Goal: Task Accomplishment & Management: Manage account settings

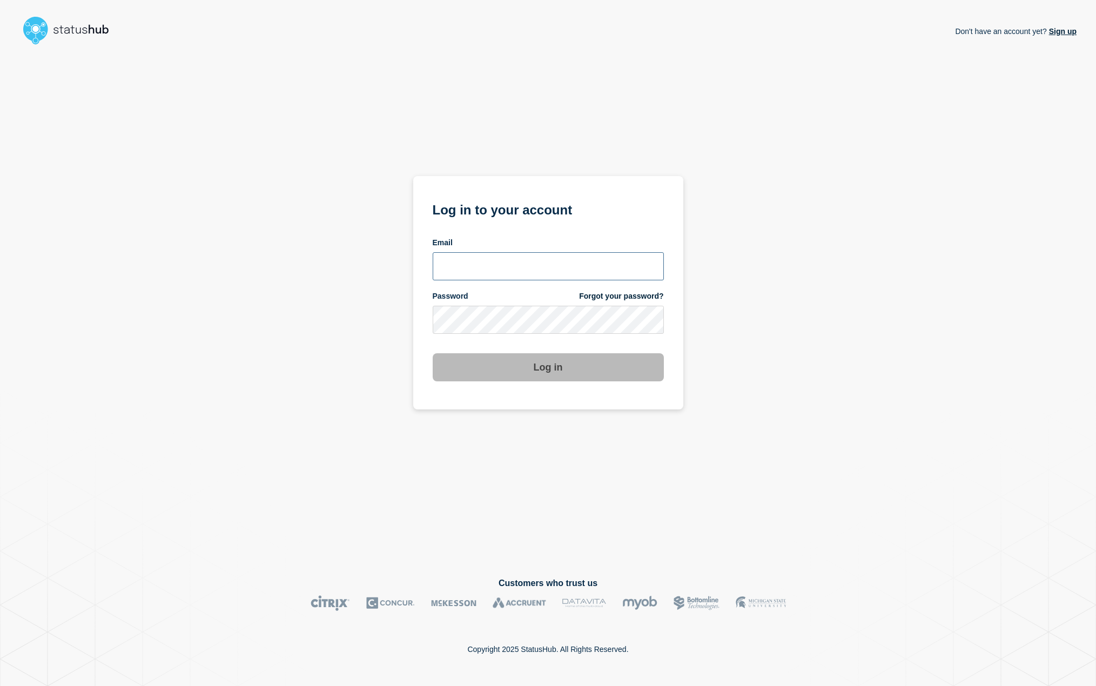
click at [491, 269] on input "email input" at bounding box center [548, 266] width 231 height 28
type input "sascha.engel@emarsys.com"
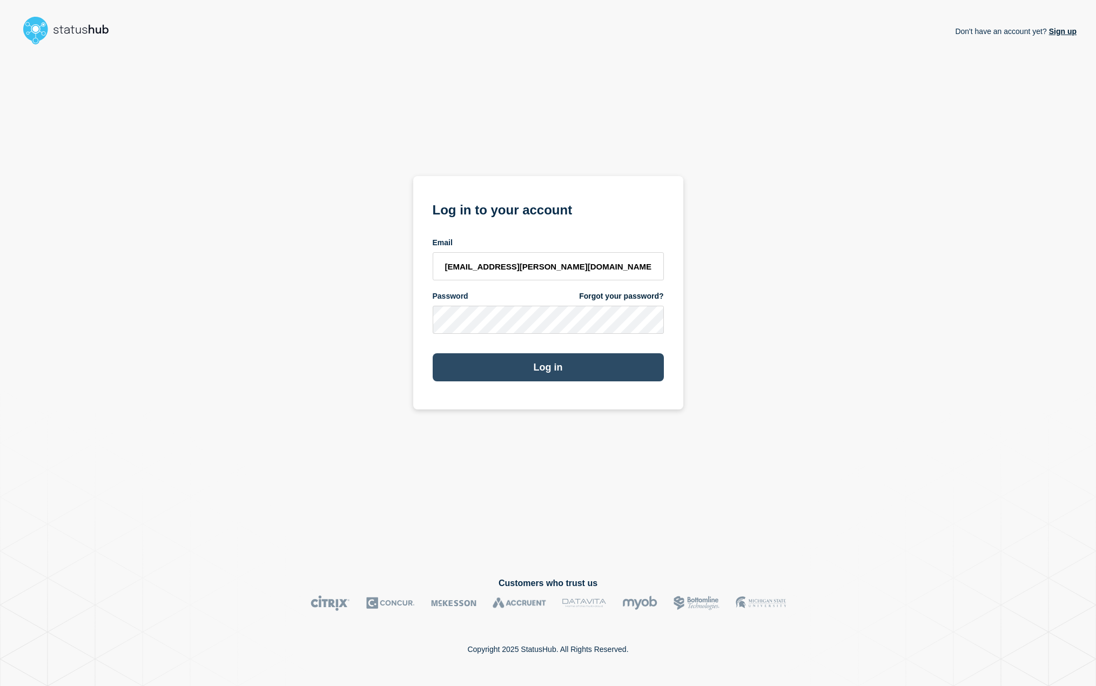
click at [545, 369] on button "Log in" at bounding box center [548, 367] width 231 height 28
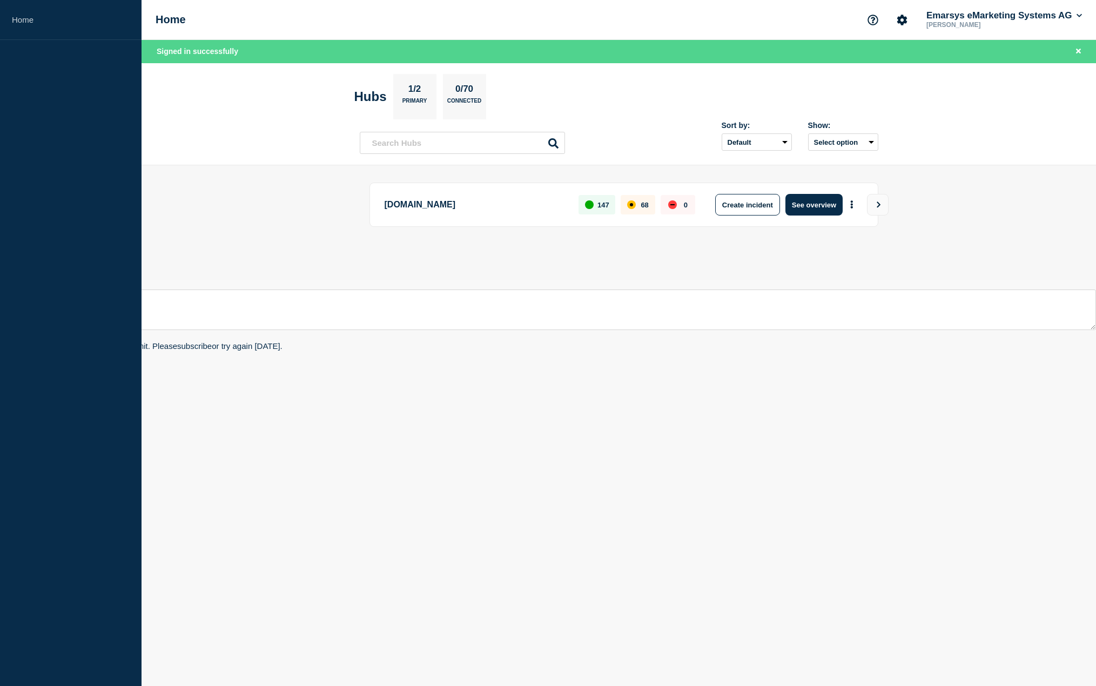
click at [763, 350] on body "Home Home Emarsys eMarketing Systems AG Sascha Engel Signed in successfully Hub…" at bounding box center [548, 343] width 1096 height 686
click at [802, 205] on button "See overview" at bounding box center [814, 205] width 57 height 22
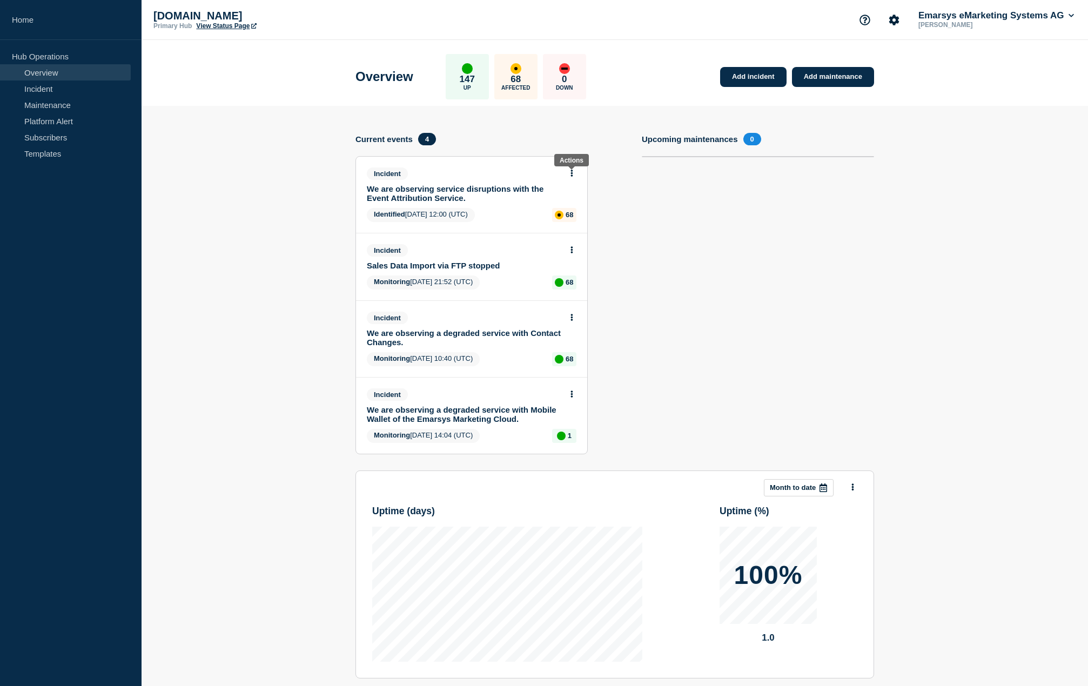
click at [572, 174] on icon at bounding box center [572, 173] width 2 height 7
click at [571, 216] on link "Update incident" at bounding box center [572, 213] width 52 height 9
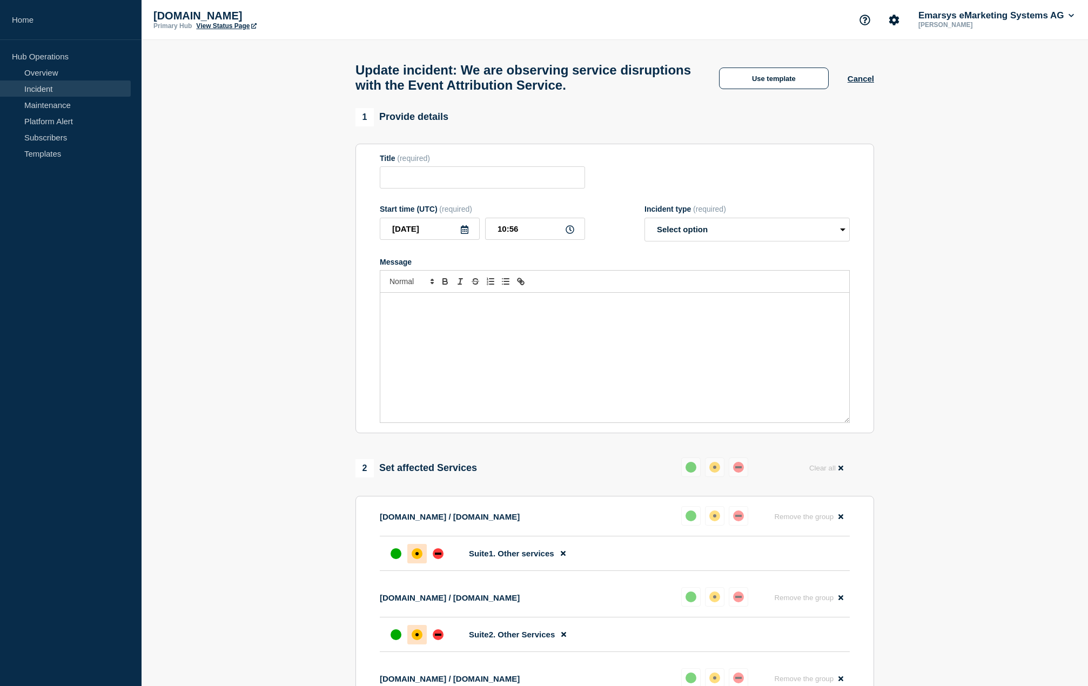
type input "We are observing service disruptions with the Event Attribution Service."
click at [539, 234] on input "10:56" at bounding box center [535, 229] width 100 height 22
type input "10:15"
click at [717, 237] on select "Select option Investigating Identified Monitoring Resolved" at bounding box center [747, 230] width 205 height 24
select select "resolved"
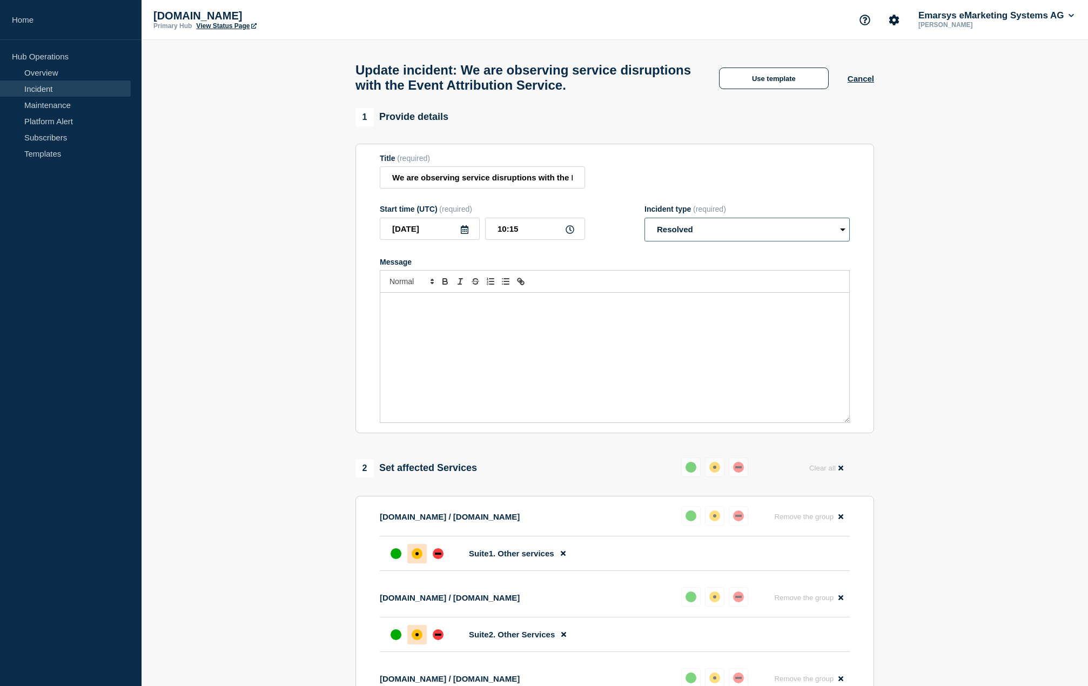
click at [645, 223] on select "Select option Investigating Identified Monitoring Resolved" at bounding box center [747, 230] width 205 height 24
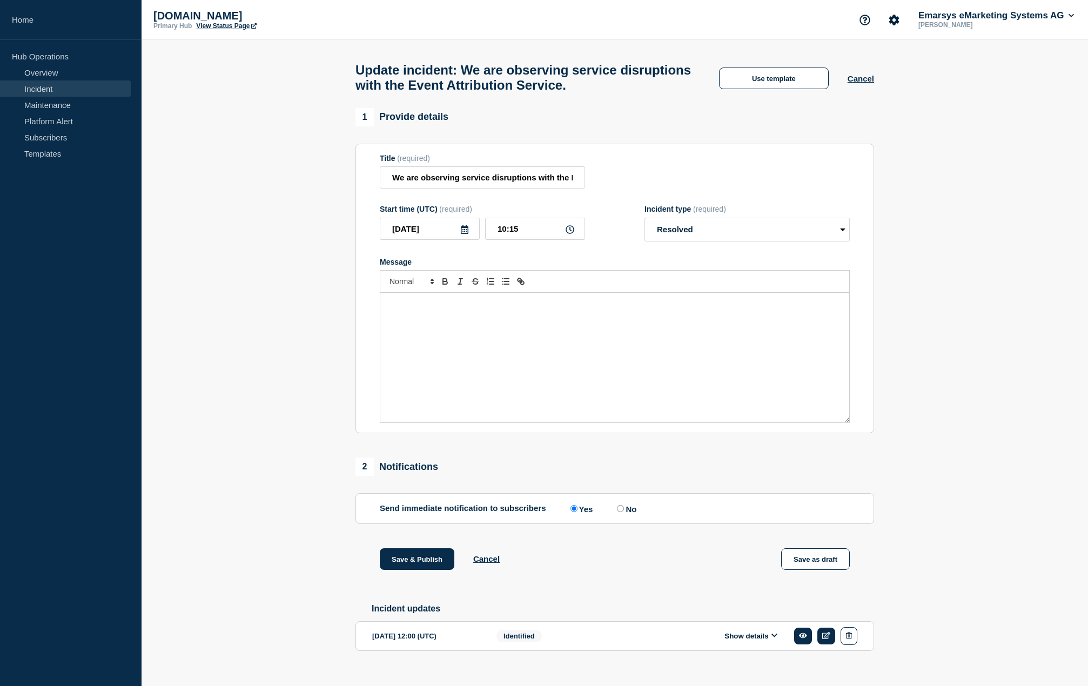
click at [513, 354] on div "Message" at bounding box center [614, 358] width 469 height 130
click at [441, 308] on span "The cause of the" at bounding box center [414, 304] width 52 height 8
click at [693, 346] on div "The cause of the disruptions with the Event Attribution Service has been identi…" at bounding box center [614, 358] width 469 height 130
click at [698, 309] on p "The cause of the disruptions with the Event Attribution Service has been identi…" at bounding box center [614, 304] width 453 height 10
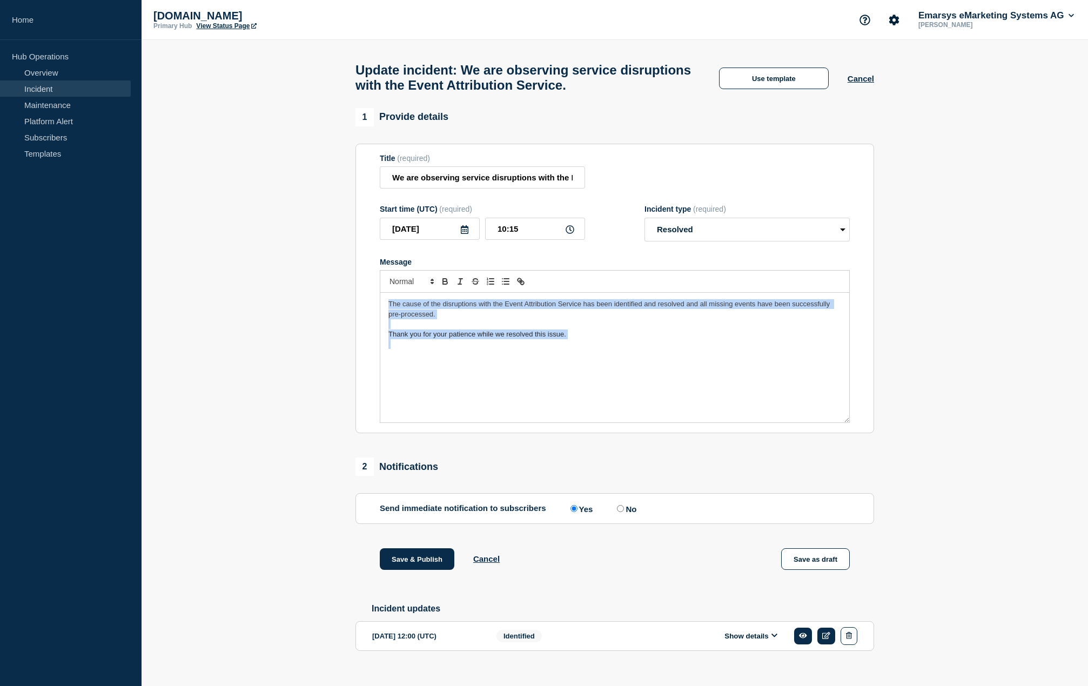
copy div "The cause of the disruptions with the Event Attribution Service has been identi…"
click at [477, 325] on p "Message" at bounding box center [614, 324] width 453 height 10
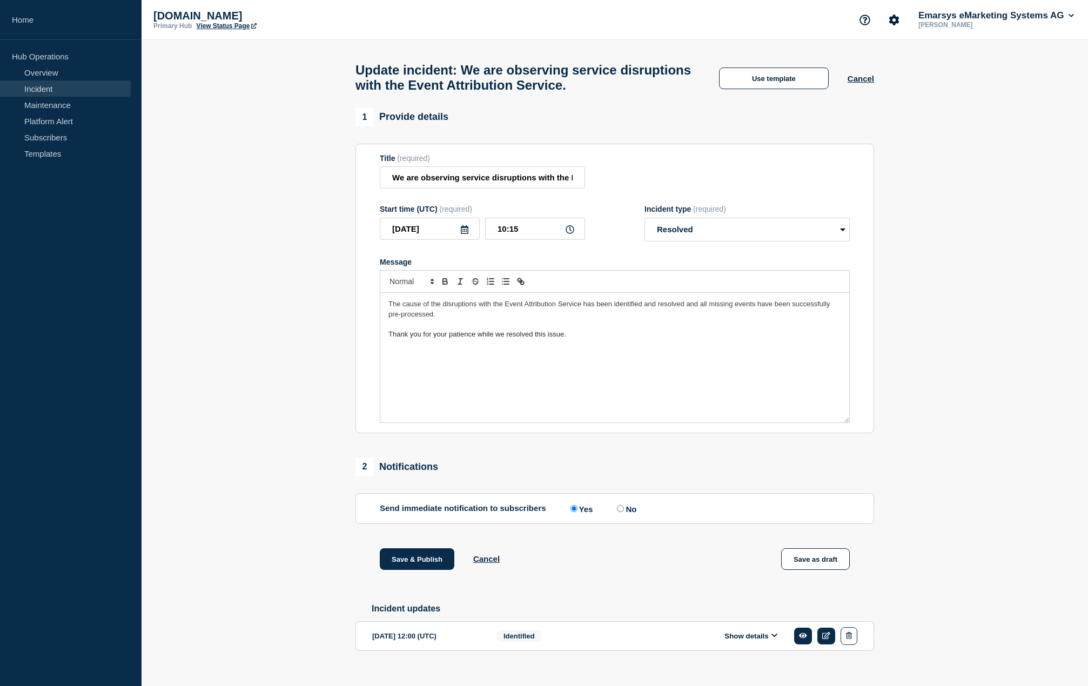
click at [623, 313] on span "The cause of the disruptions with the Event Attribution Service has been identi…" at bounding box center [610, 309] width 444 height 18
click at [646, 329] on p "Thank you for your patience while we resolved this issue." at bounding box center [614, 324] width 453 height 10
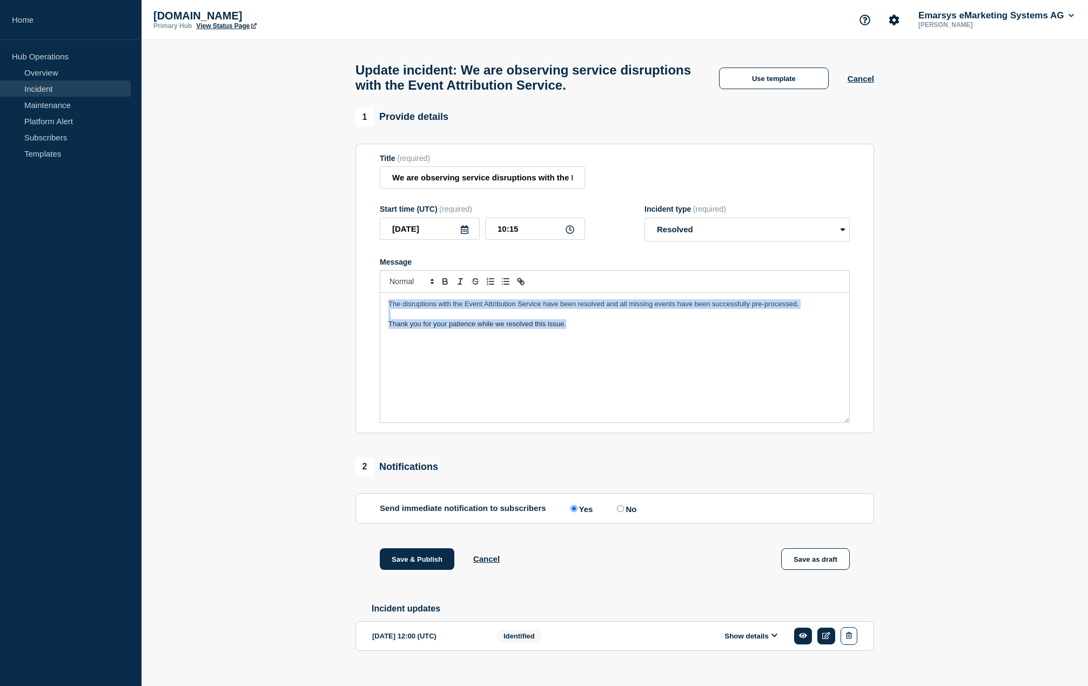
drag, startPoint x: 659, startPoint y: 332, endPoint x: 374, endPoint y: 307, distance: 285.2
click at [374, 307] on section "Title (required) We are observing service disruptions with the Event Attributio…" at bounding box center [614, 289] width 519 height 290
copy div "The disruptions with the Event Attribution Service have been resolved and all m…"
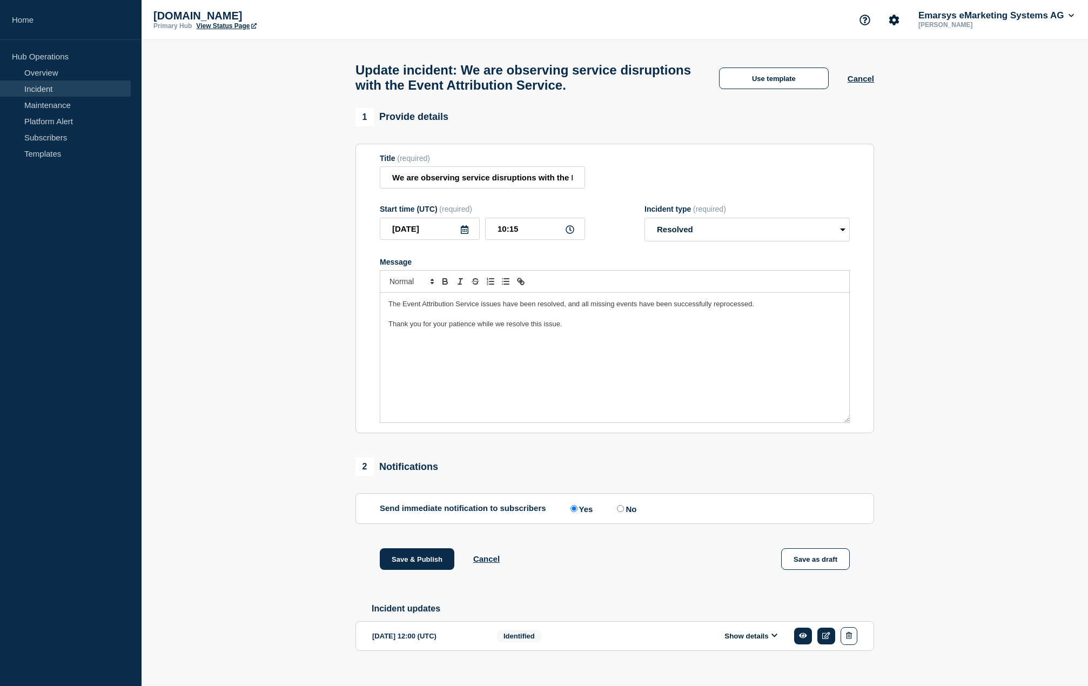
click at [484, 308] on span "The Event Attribution Service issues have been resolved, and all missing events…" at bounding box center [571, 304] width 366 height 8
click at [667, 350] on div "The Event Attribution Service disruptions have been resolved, and all missing e…" at bounding box center [614, 358] width 469 height 130
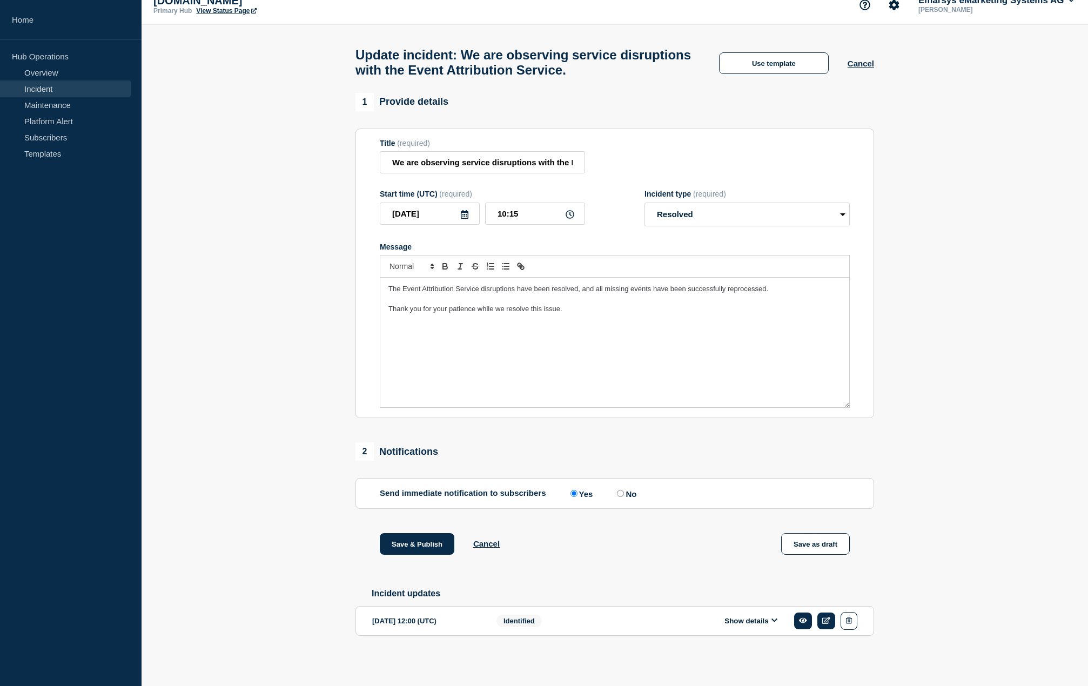
scroll to position [23, 0]
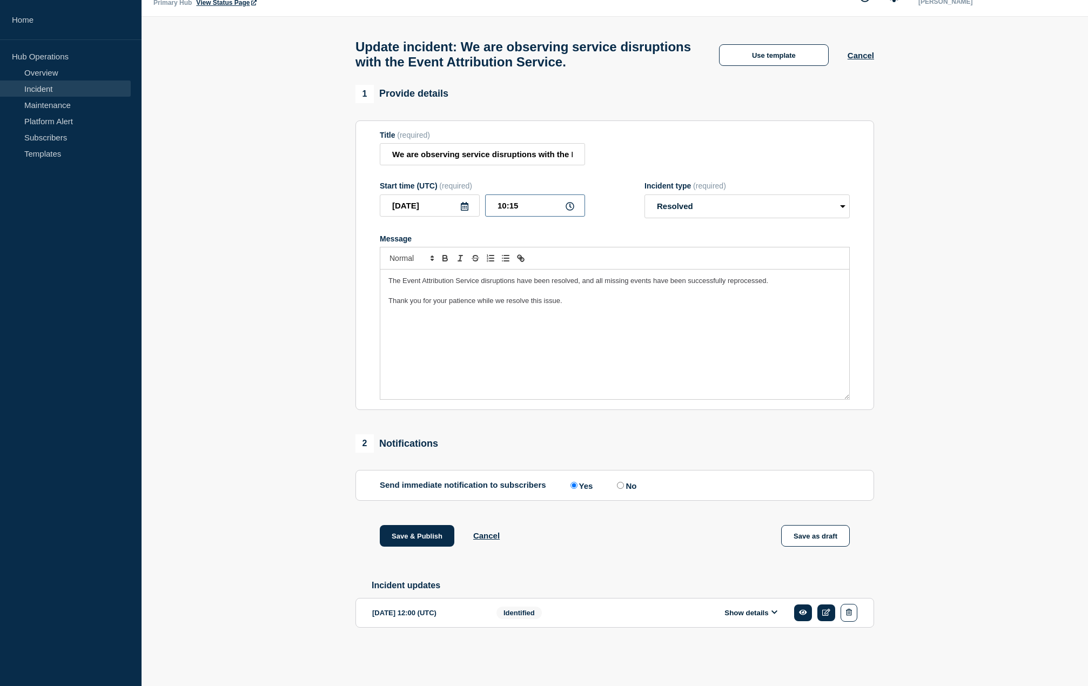
click at [531, 210] on input "10:15" at bounding box center [535, 205] width 100 height 22
type input "10:52"
click at [414, 540] on button "Save & Publish" at bounding box center [417, 536] width 75 height 22
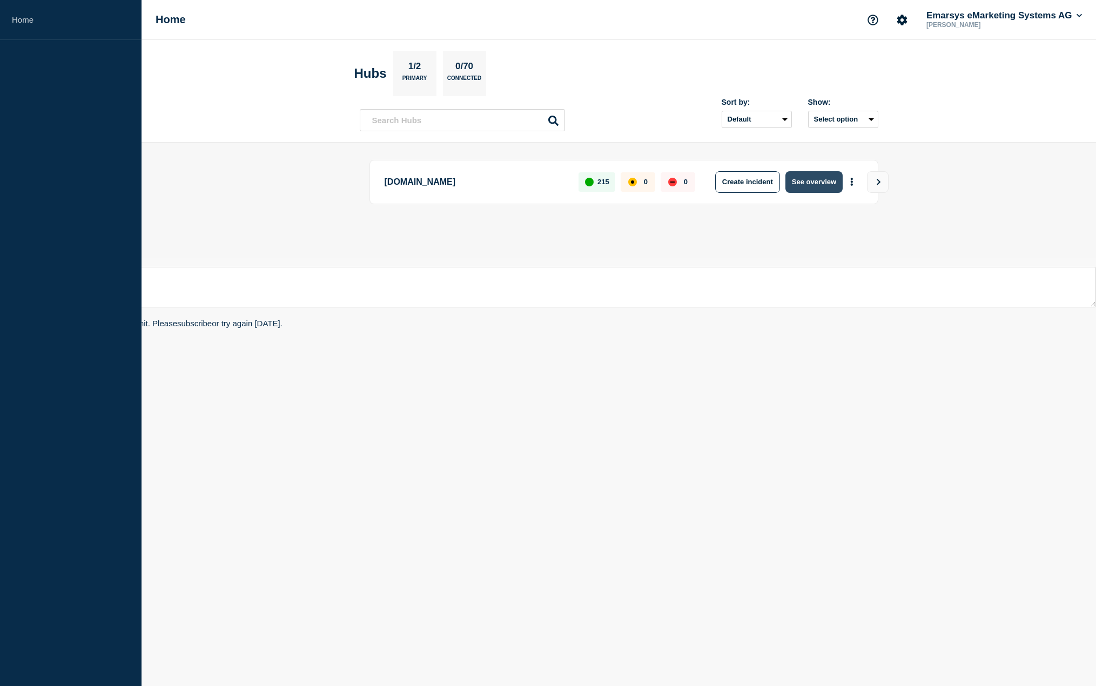
click at [809, 187] on button "See overview" at bounding box center [814, 182] width 57 height 22
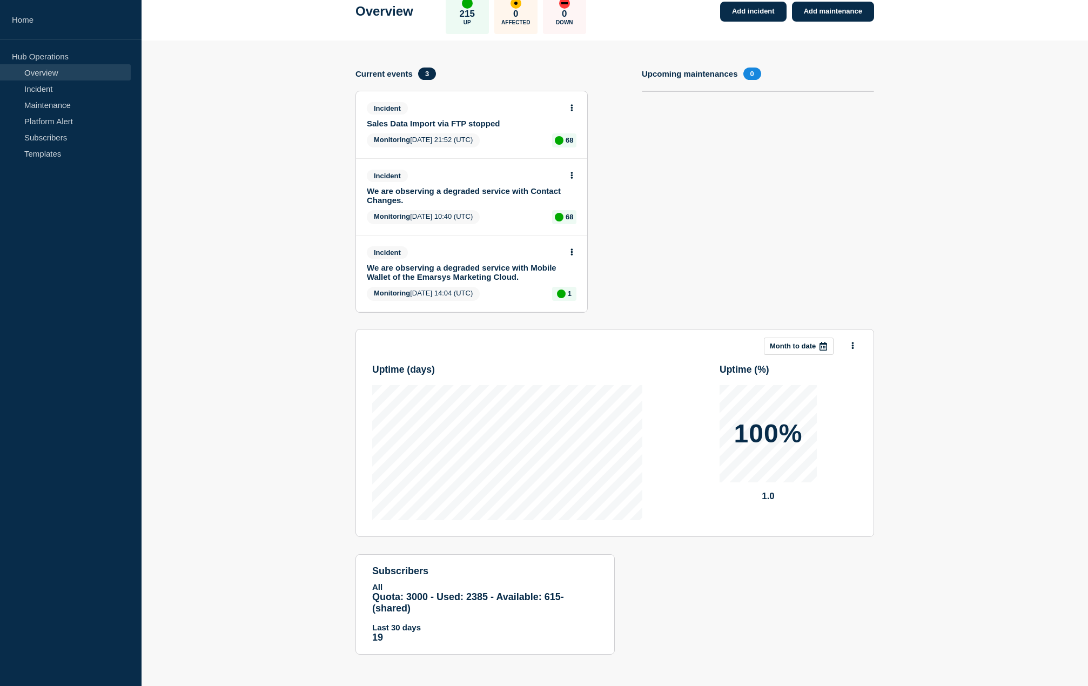
scroll to position [66, 0]
click at [571, 104] on icon at bounding box center [572, 106] width 2 height 7
click at [571, 104] on body "Home Hub Operations Overview Incident Maintenance Platform Alert Subscribers Te…" at bounding box center [544, 277] width 1088 height 686
click at [572, 106] on icon at bounding box center [572, 106] width 2 height 7
click at [570, 148] on link "Update incident" at bounding box center [572, 147] width 52 height 9
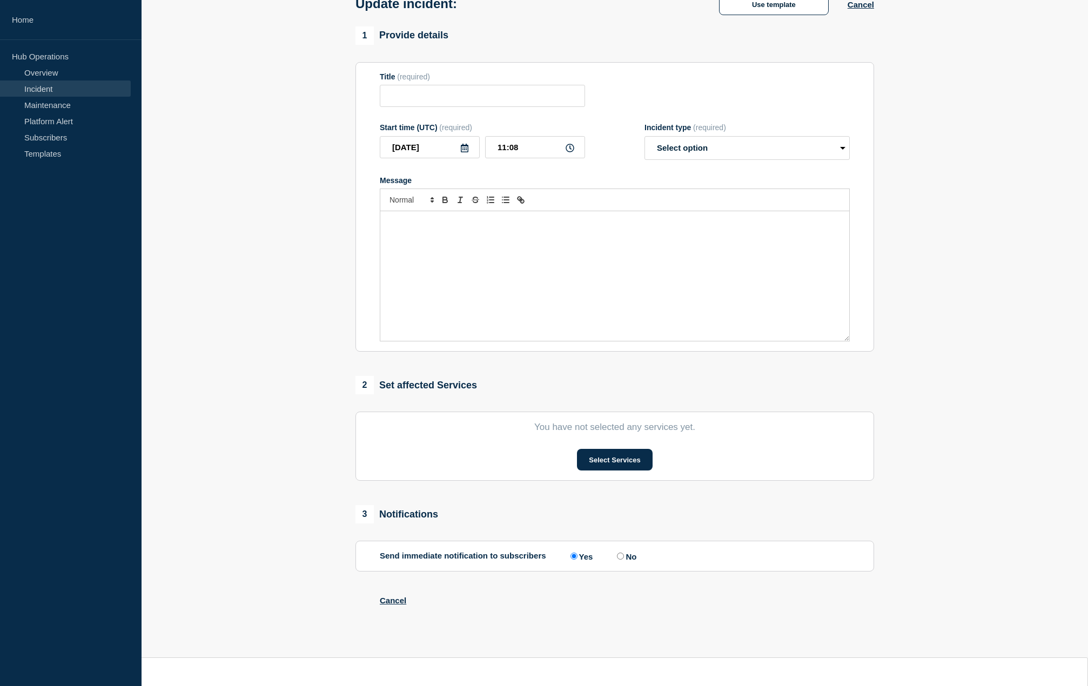
scroll to position [31, 0]
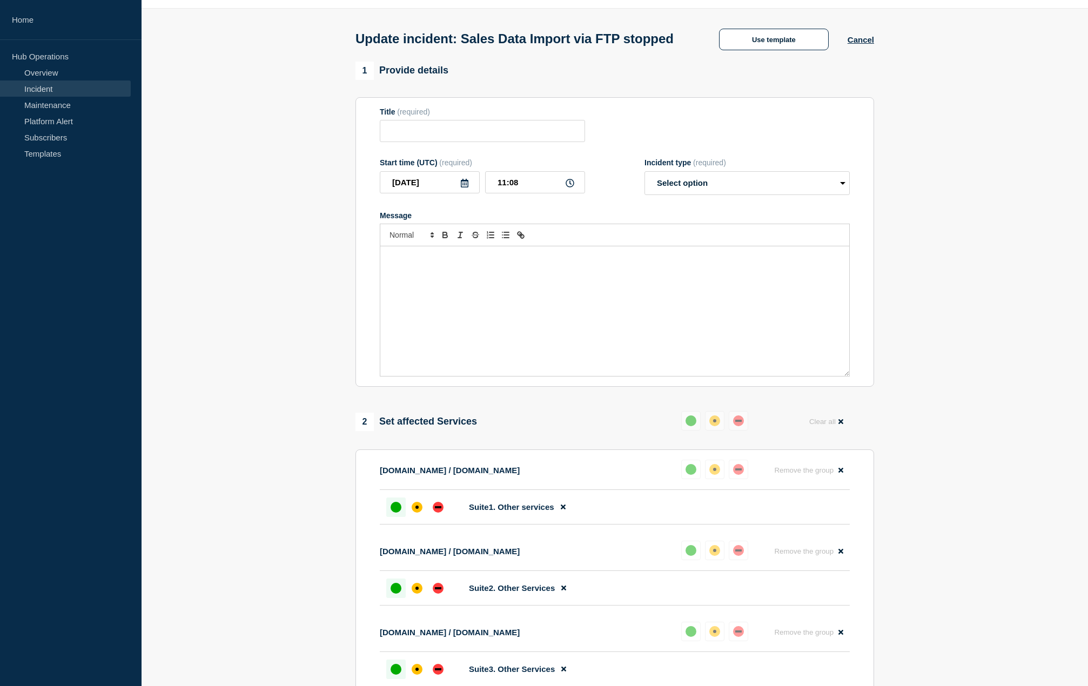
type input "Sales Data Import via FTP stopped"
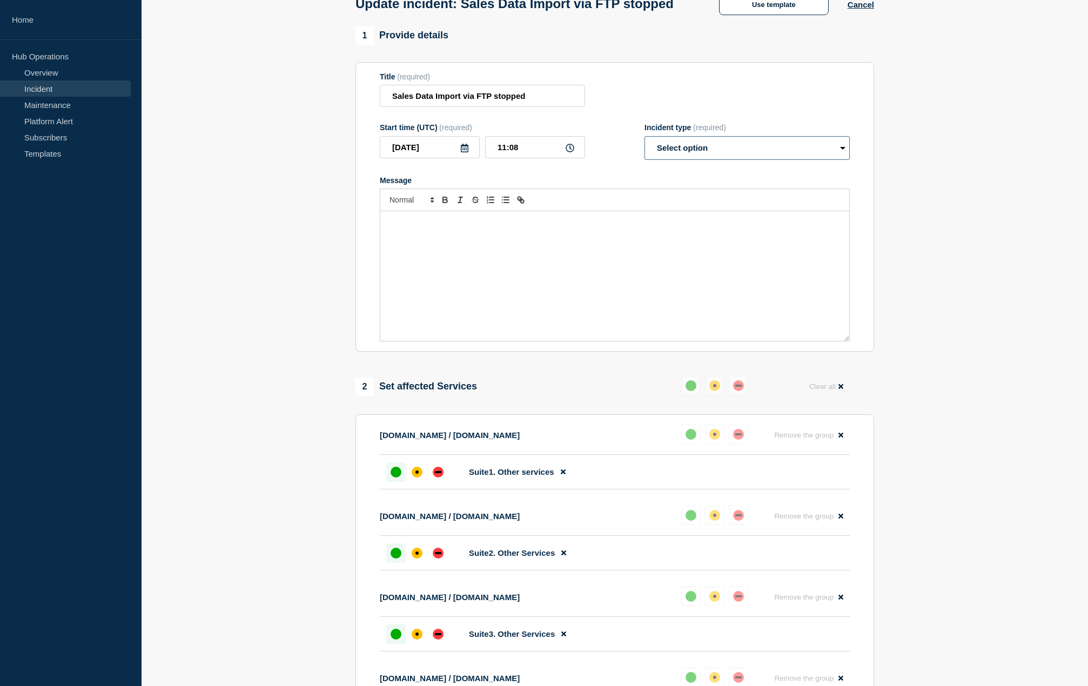
click at [840, 160] on select "Select option Investigating Identified Monitoring Resolved" at bounding box center [747, 148] width 205 height 24
select select "resolved"
click at [645, 156] on select "Select option Investigating Identified Monitoring Resolved" at bounding box center [747, 148] width 205 height 24
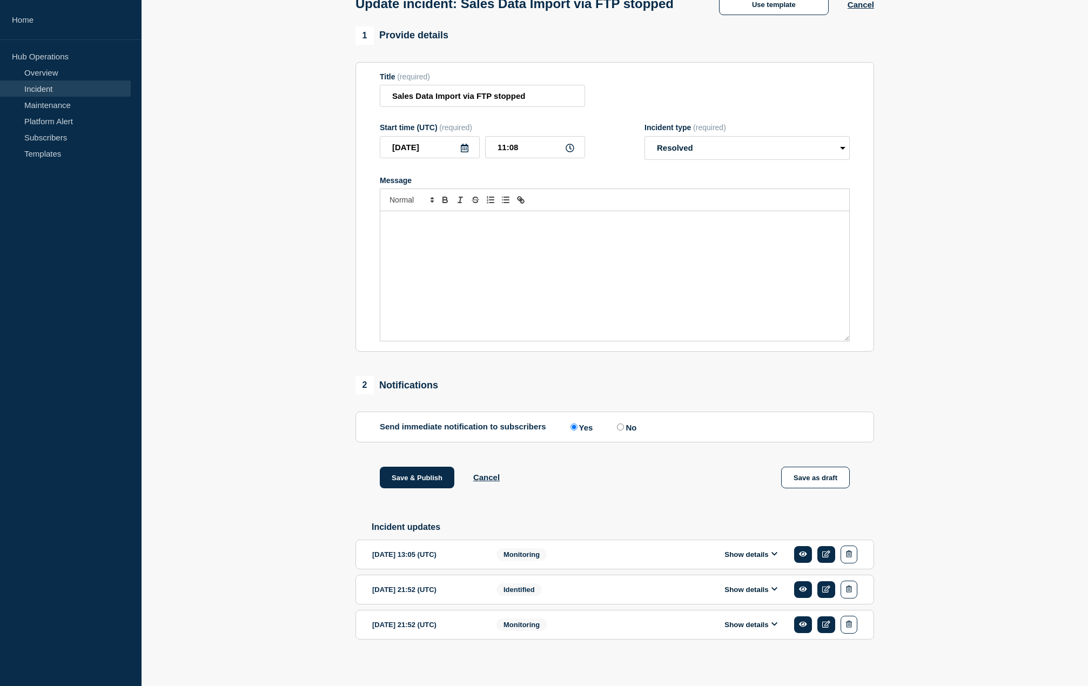
click at [930, 267] on section "1 Provide details Title (required) Sales Data Import via FTP stopped Start time…" at bounding box center [615, 349] width 947 height 647
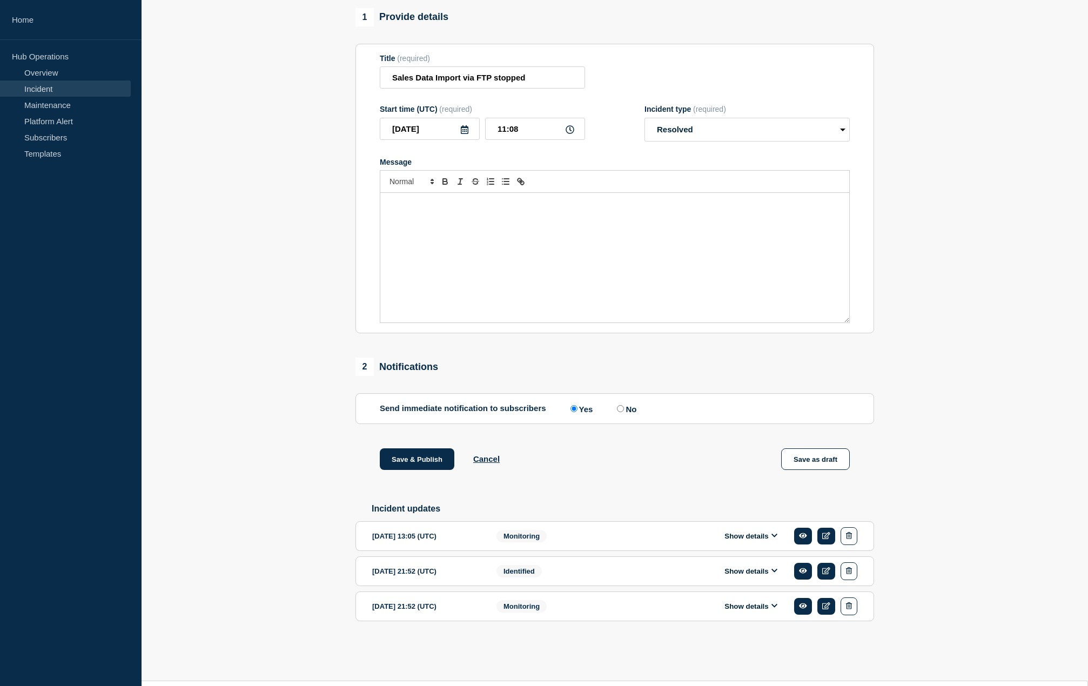
scroll to position [93, 0]
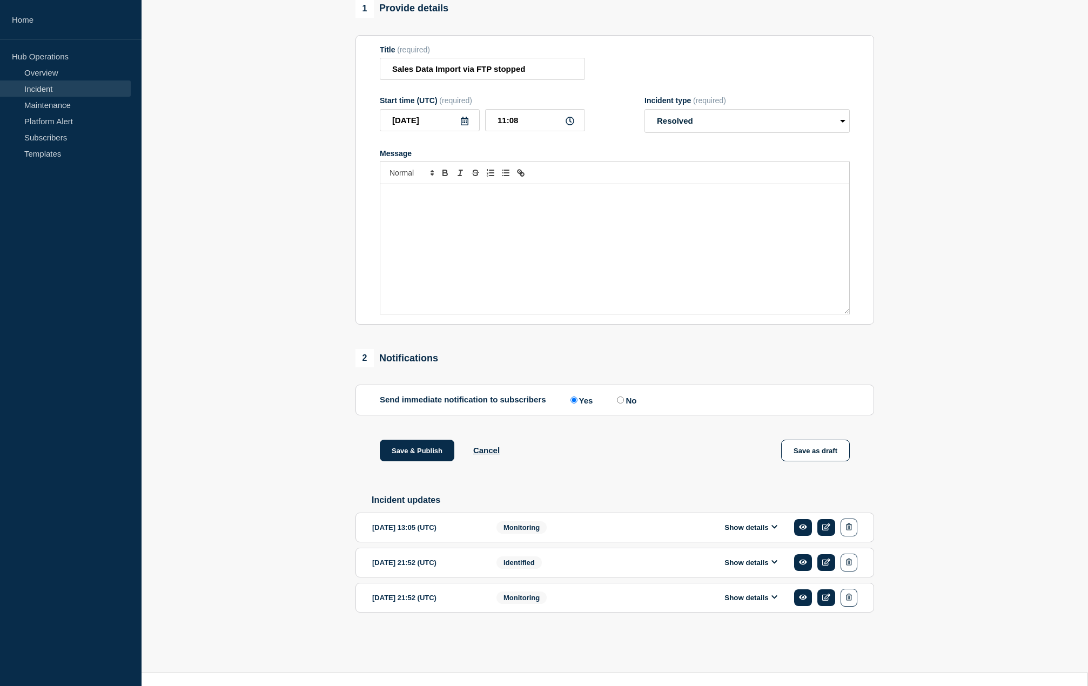
click at [624, 404] on input "No" at bounding box center [620, 400] width 7 height 7
radio input "true"
radio input "false"
click at [643, 481] on div "Save & Publish Cancel Save as draft" at bounding box center [614, 464] width 519 height 49
click at [408, 461] on button "Save & Publish" at bounding box center [417, 451] width 75 height 22
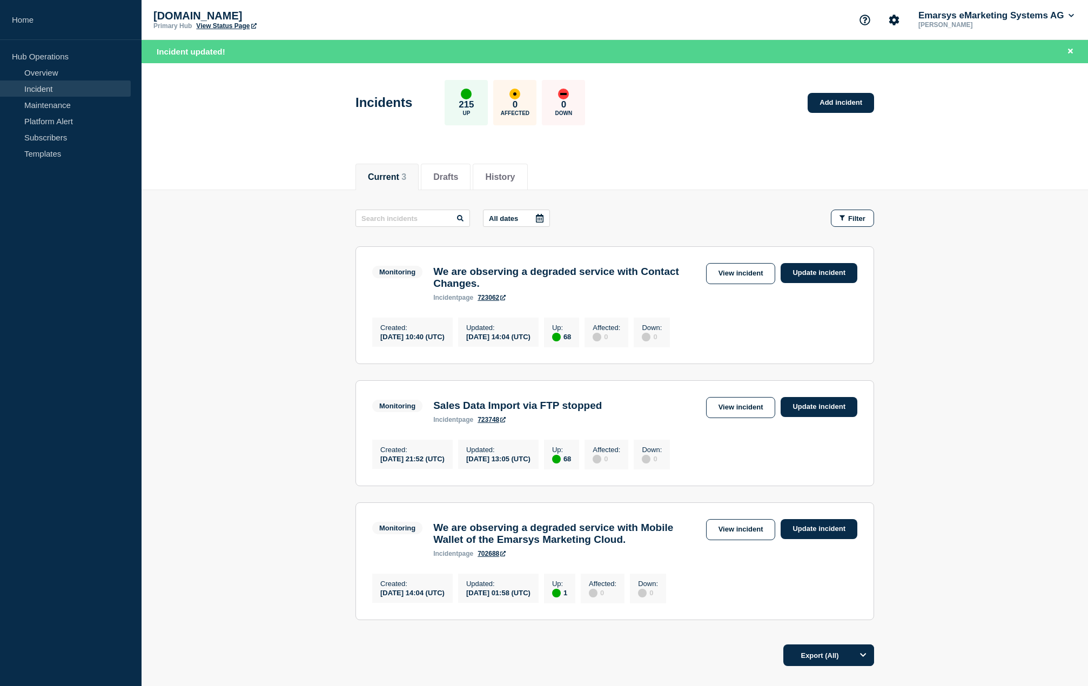
click at [385, 177] on button "Current 3" at bounding box center [387, 177] width 38 height 10
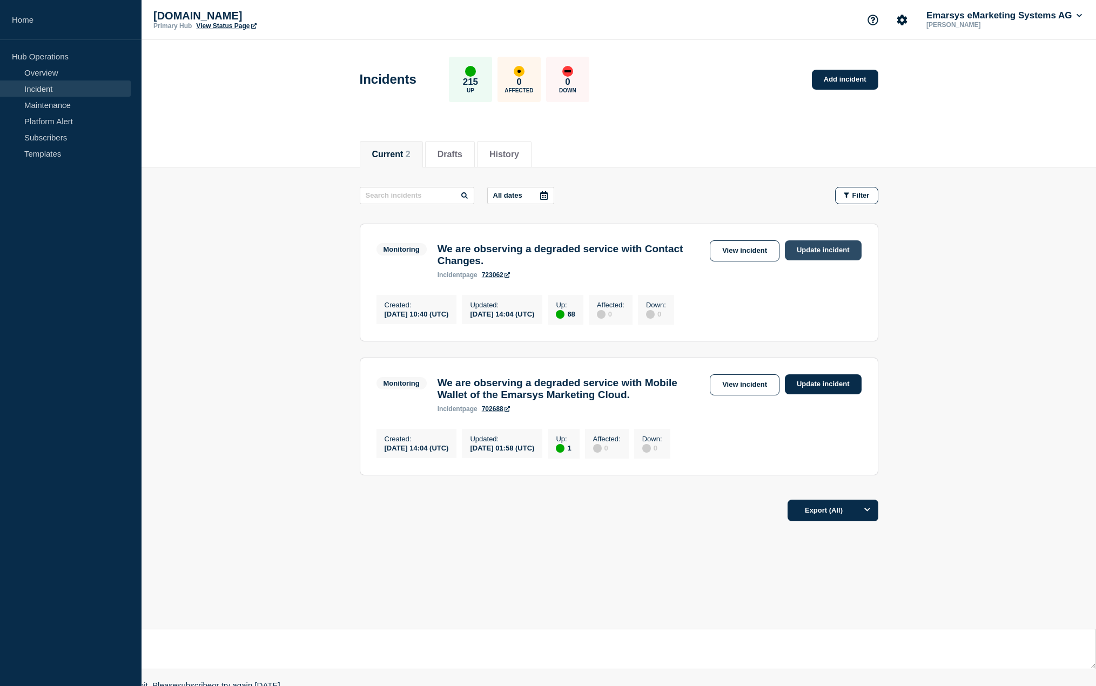
click at [840, 252] on link "Update incident" at bounding box center [823, 250] width 77 height 20
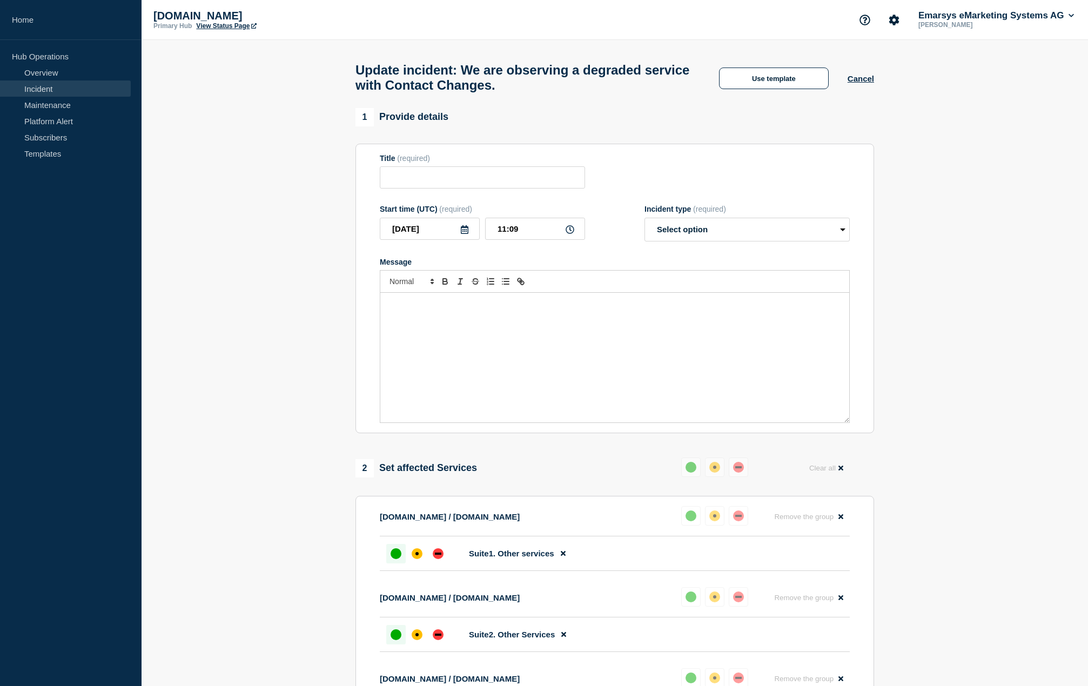
type input "We are observing a degraded service with Contact Changes."
click at [713, 233] on select "Select option Investigating Identified Monitoring Resolved" at bounding box center [747, 230] width 205 height 24
select select "resolved"
click at [645, 223] on select "Select option Investigating Identified Monitoring Resolved" at bounding box center [747, 230] width 205 height 24
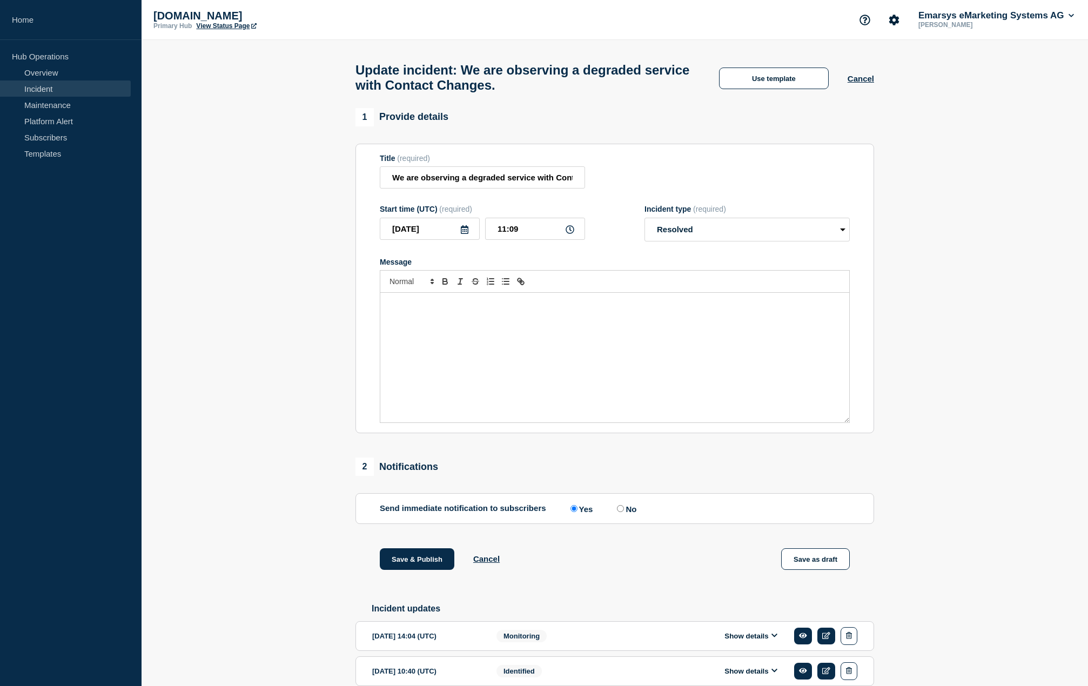
click at [942, 390] on section "1 Provide details Title (required) We are observing a degraded service with Con…" at bounding box center [615, 414] width 947 height 612
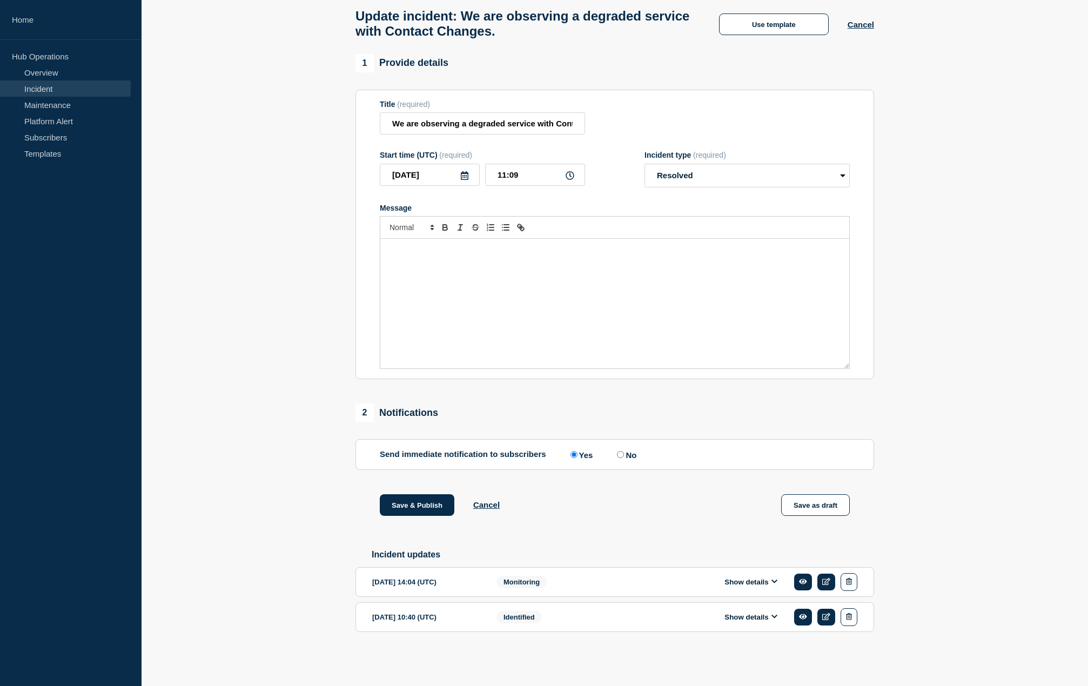
scroll to position [58, 0]
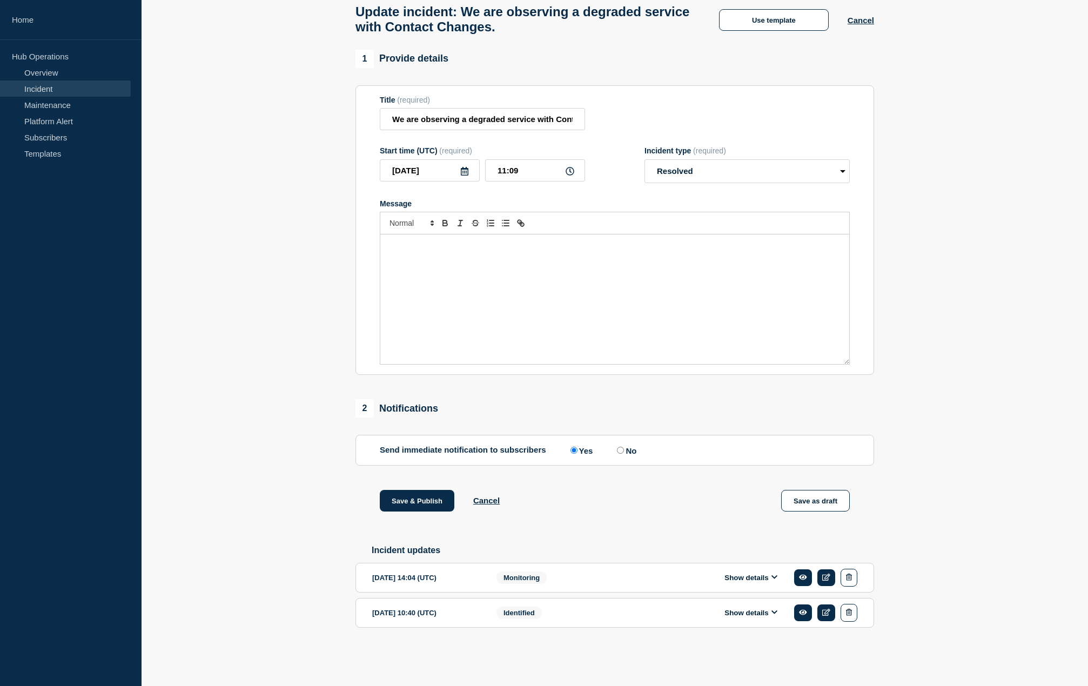
click at [620, 454] on input "No" at bounding box center [620, 450] width 7 height 7
radio input "true"
radio input "false"
click at [404, 508] on button "Save & Publish" at bounding box center [417, 501] width 75 height 22
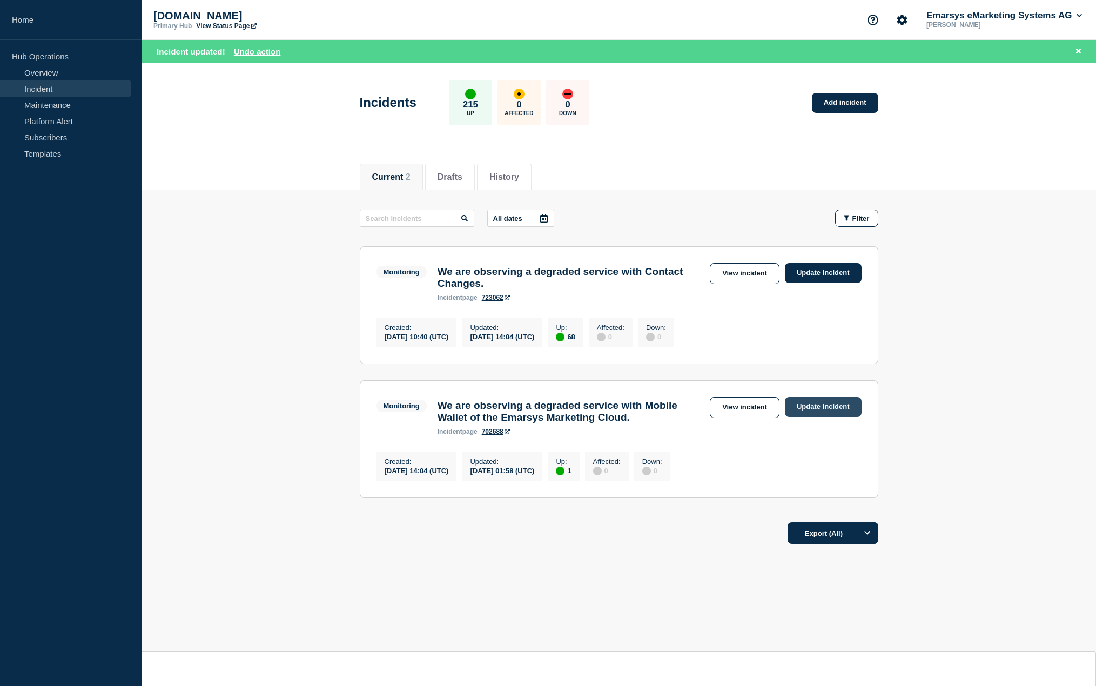
click at [822, 417] on link "Update incident" at bounding box center [823, 407] width 77 height 20
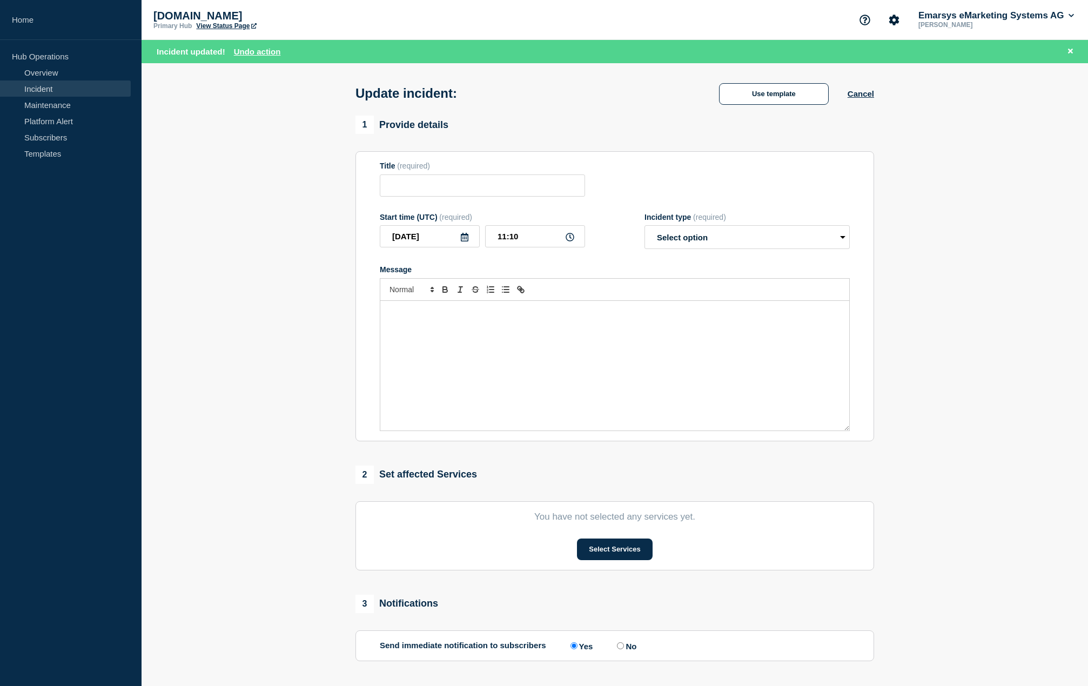
type input "We are observing a degraded service with Mobile Wallet of the Emarsys Marketing…"
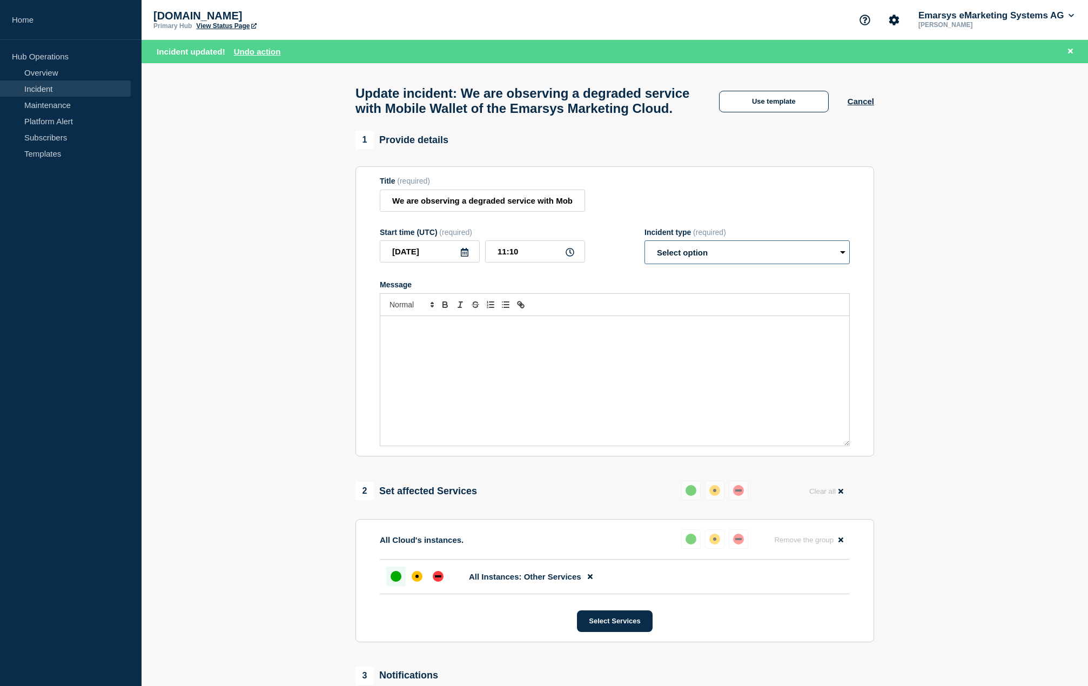
click at [693, 264] on select "Select option Investigating Identified Monitoring Resolved" at bounding box center [747, 252] width 205 height 24
select select "resolved"
click at [645, 264] on select "Select option Investigating Identified Monitoring Resolved" at bounding box center [747, 252] width 205 height 24
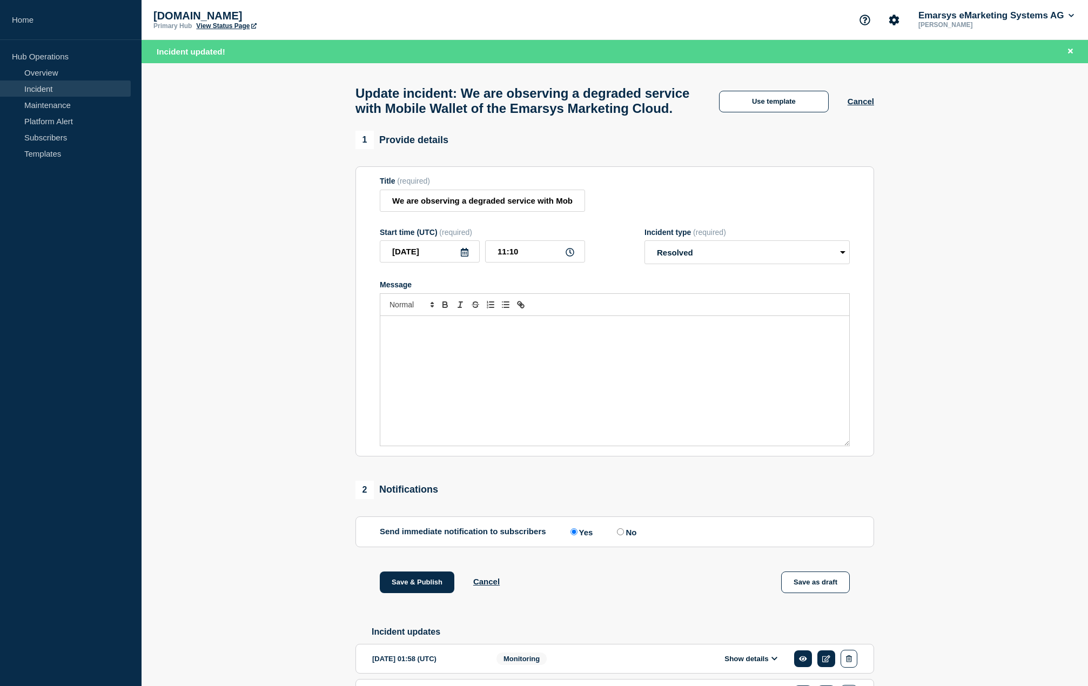
click at [911, 410] on section "1 Provide details Title (required) We are observing a degraded service with Mob…" at bounding box center [615, 489] width 947 height 717
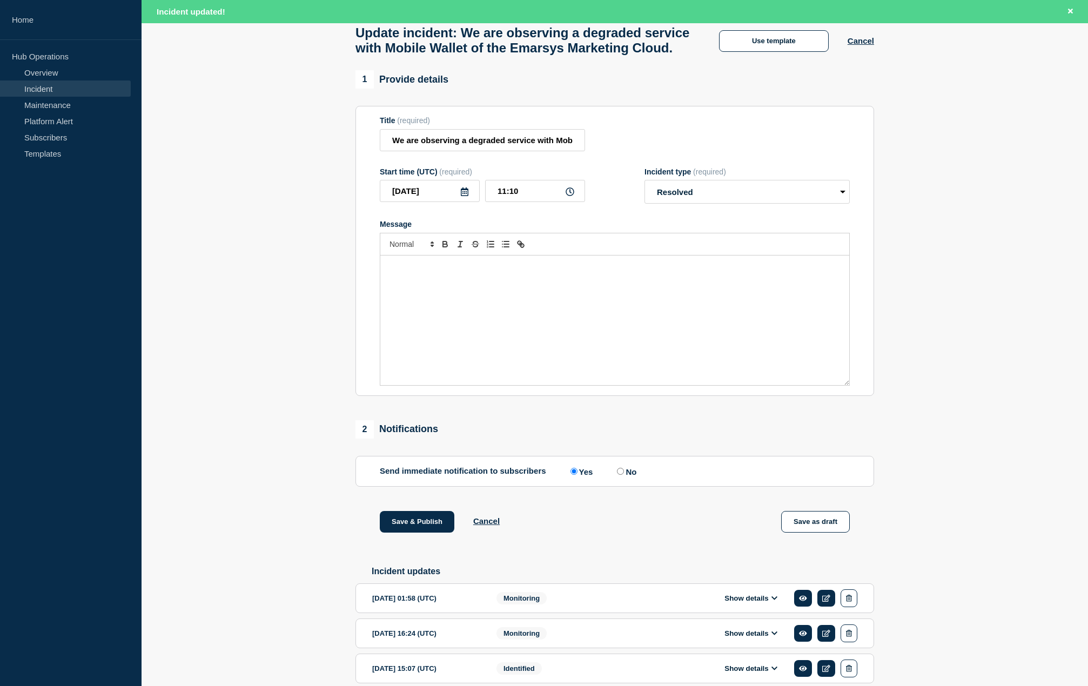
scroll to position [204, 0]
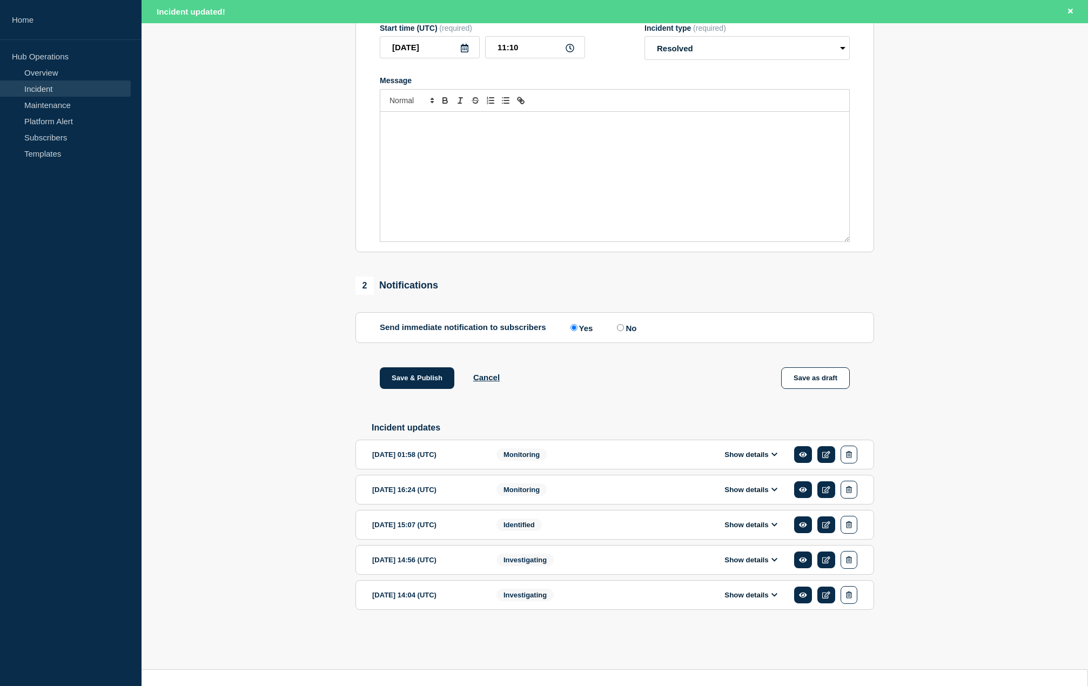
click at [624, 331] on input "No" at bounding box center [620, 327] width 7 height 7
radio input "true"
radio input "false"
click at [419, 389] on button "Save & Publish" at bounding box center [417, 378] width 75 height 22
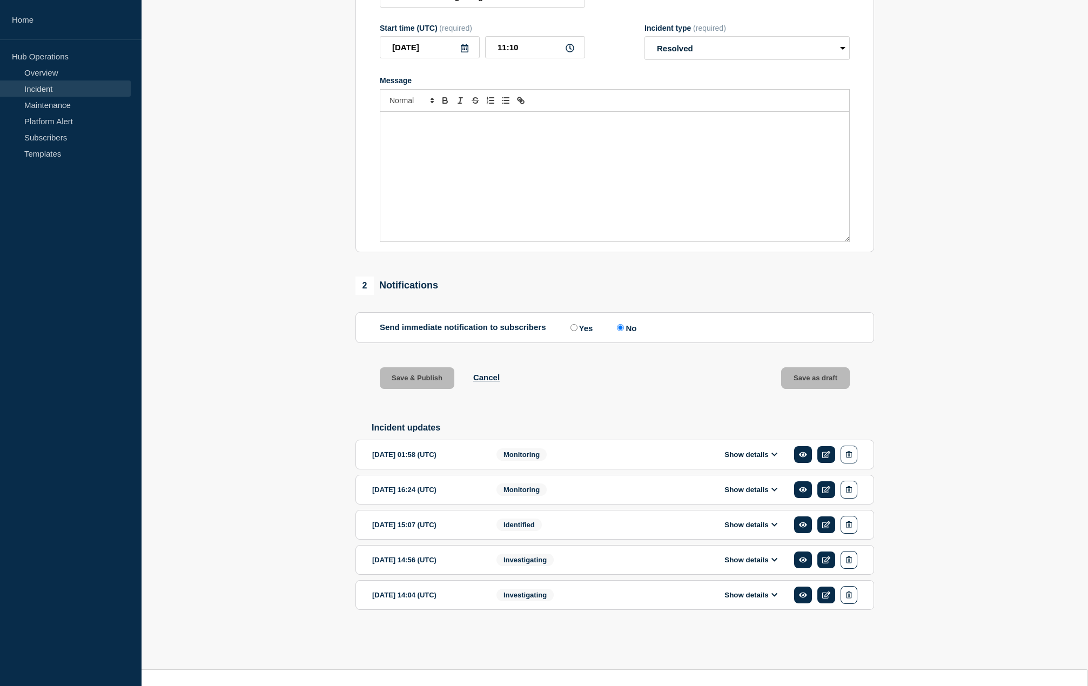
scroll to position [182, 0]
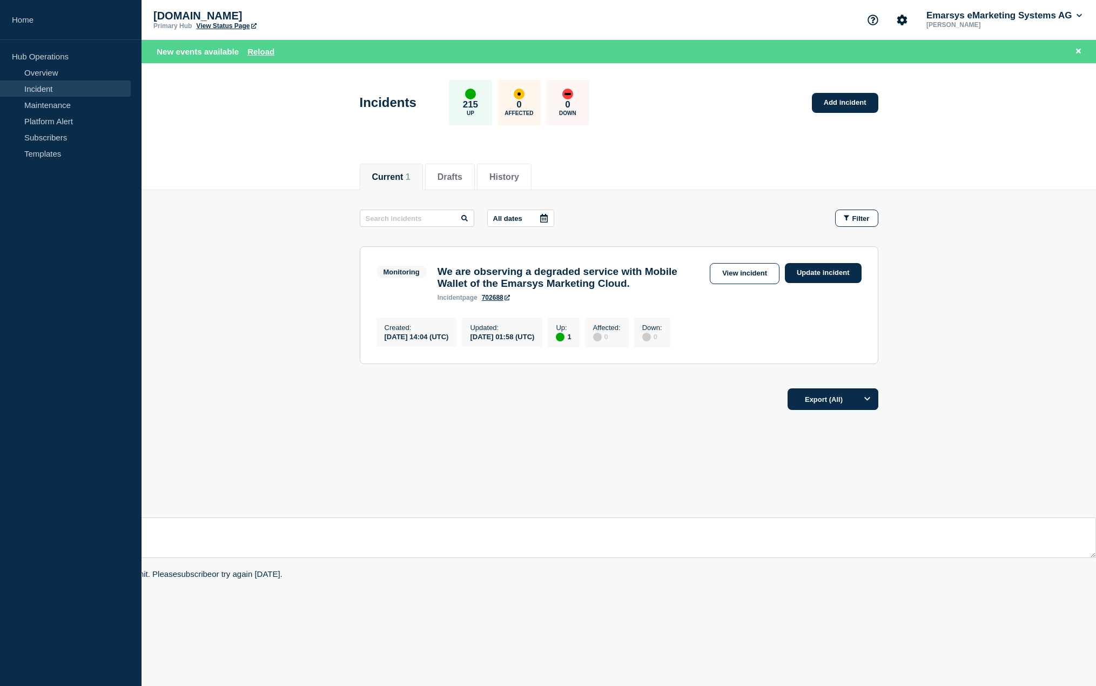
click at [288, 204] on main "All dates Filter Monitoring 1 Up We are observing a degraded service with Mobil…" at bounding box center [619, 285] width 955 height 190
click at [259, 50] on button "Reload" at bounding box center [260, 51] width 27 height 9
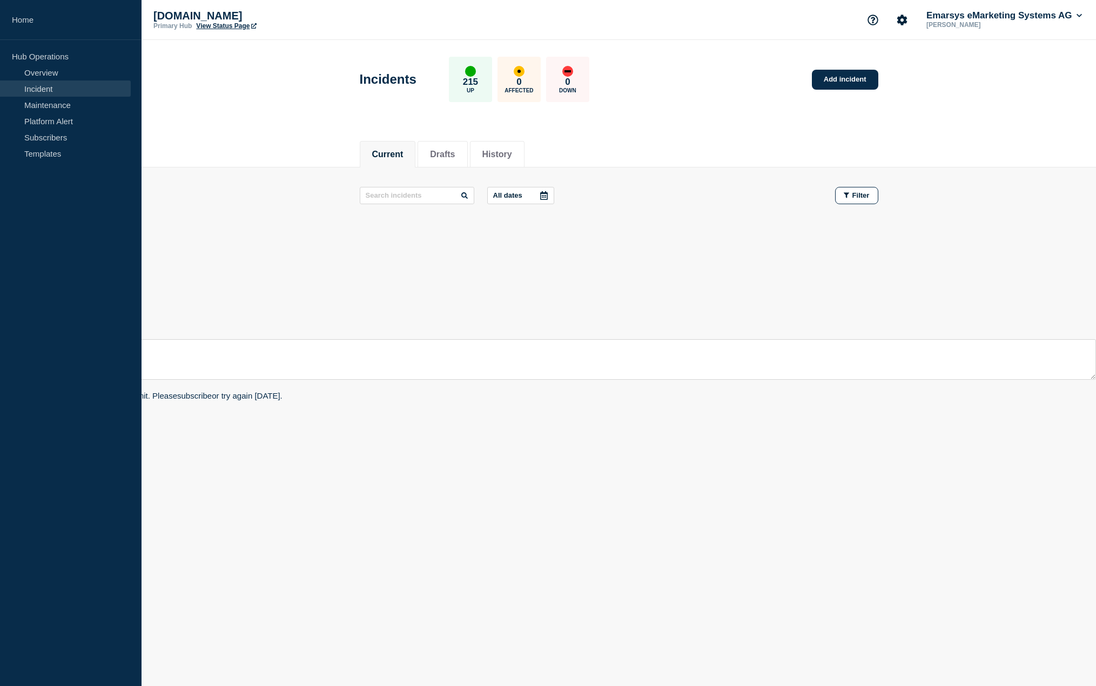
click at [278, 403] on body "Home Hub Operations Overview Incident Maintenance Platform Alert Subscribers Te…" at bounding box center [548, 343] width 1096 height 686
